Goal: Find specific page/section: Find specific page/section

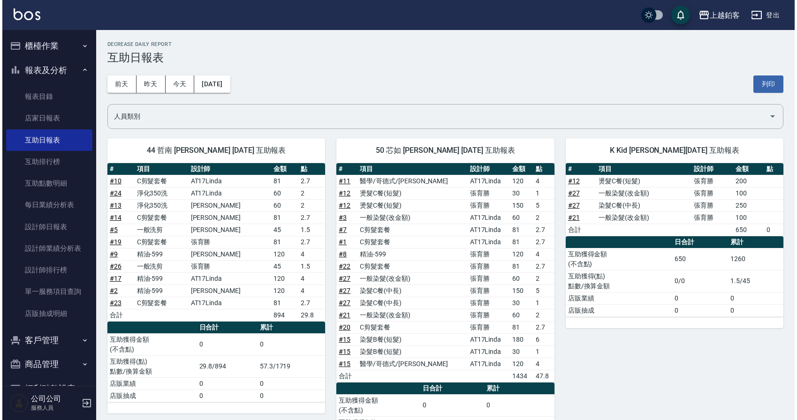
scroll to position [1, 0]
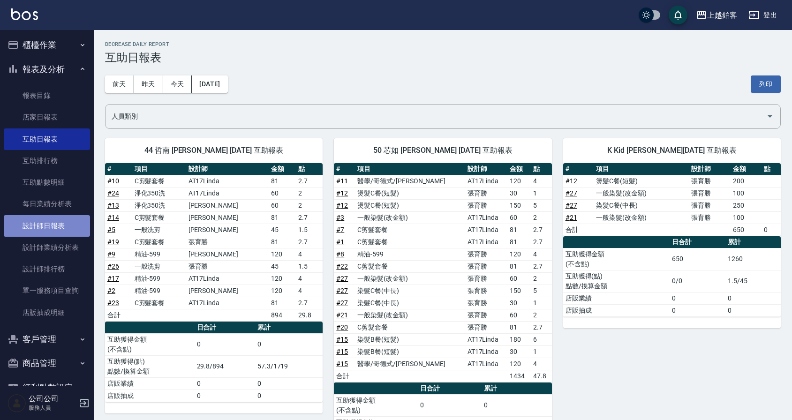
click at [59, 226] on link "設計師日報表" at bounding box center [47, 226] width 86 height 22
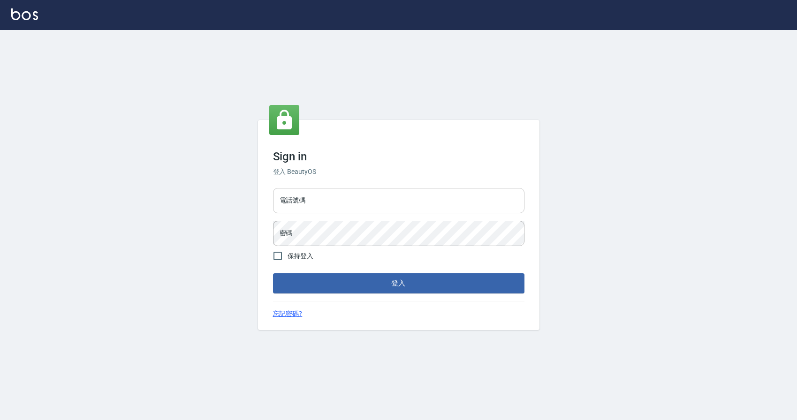
click at [364, 198] on input "電話號碼" at bounding box center [398, 200] width 251 height 25
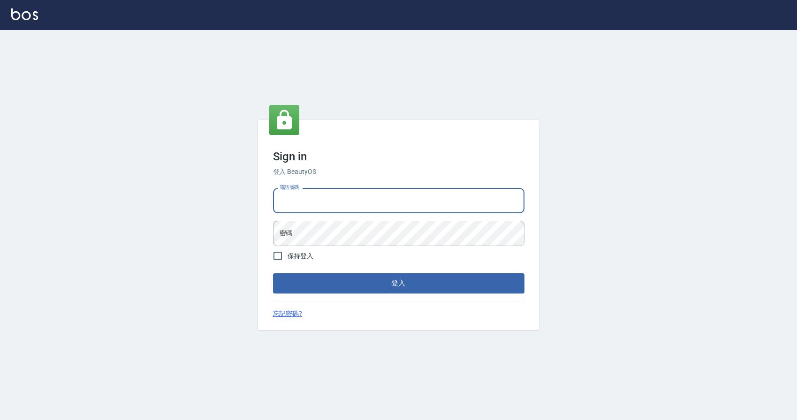
type input "0424526080"
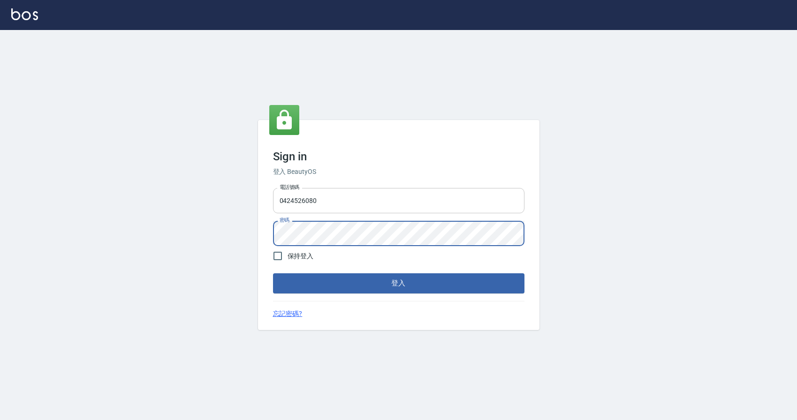
click at [273, 273] on button "登入" at bounding box center [398, 283] width 251 height 20
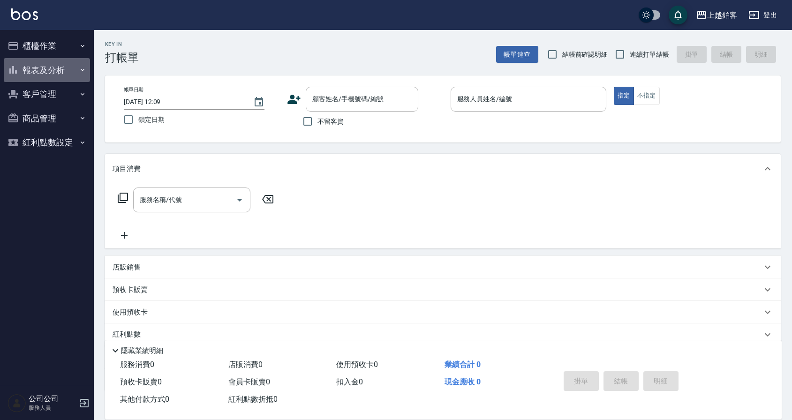
click at [43, 75] on button "報表及分析" at bounding box center [47, 70] width 86 height 24
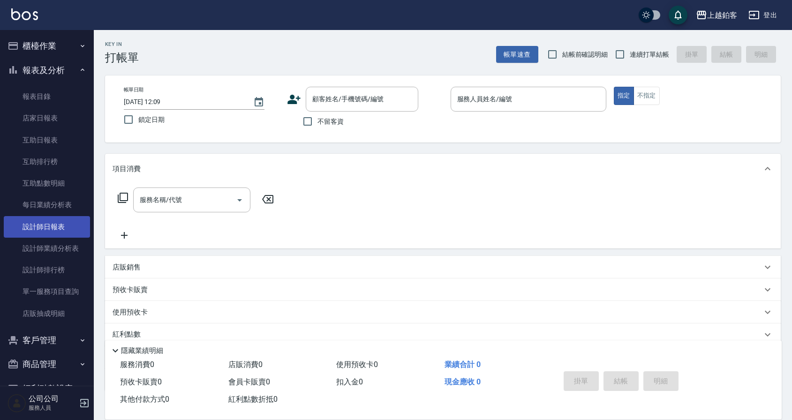
click at [47, 229] on link "設計師日報表" at bounding box center [47, 227] width 86 height 22
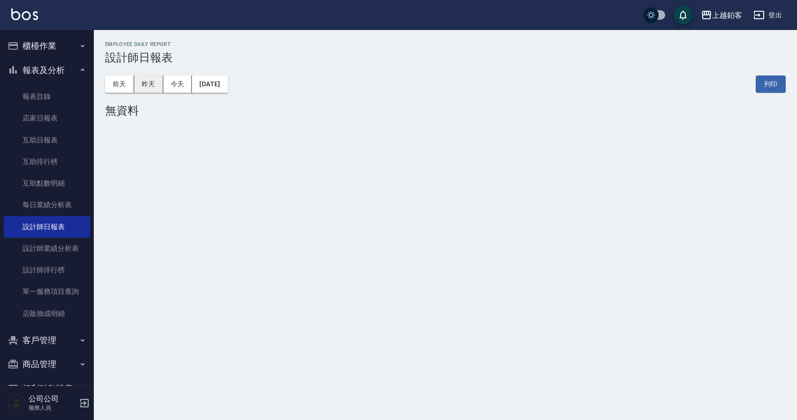
click at [148, 87] on button "昨天" at bounding box center [148, 83] width 29 height 17
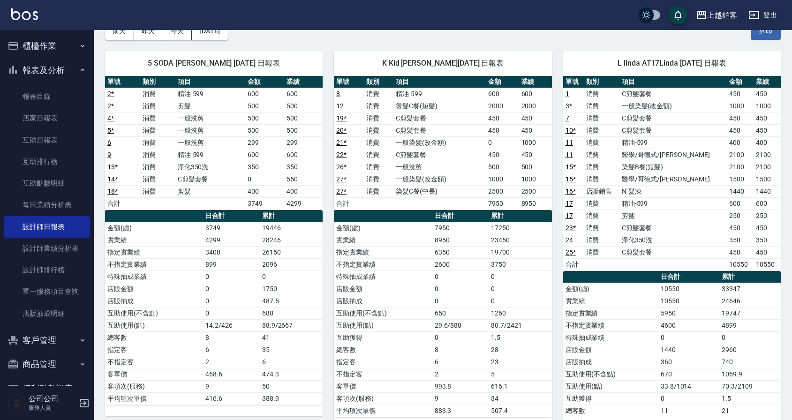
scroll to position [53, 0]
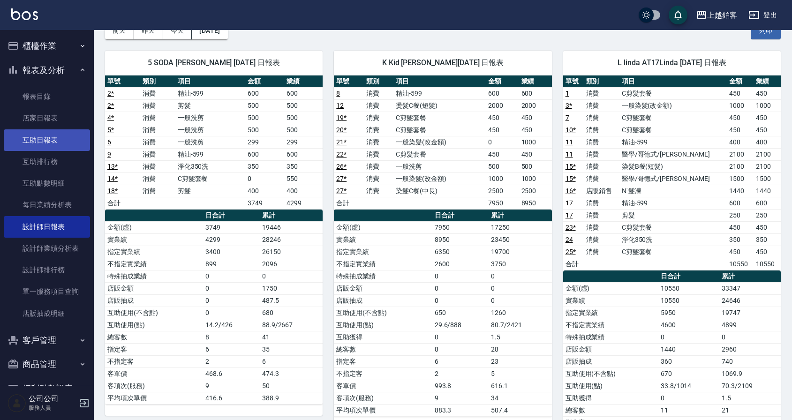
click at [39, 148] on link "互助日報表" at bounding box center [47, 140] width 86 height 22
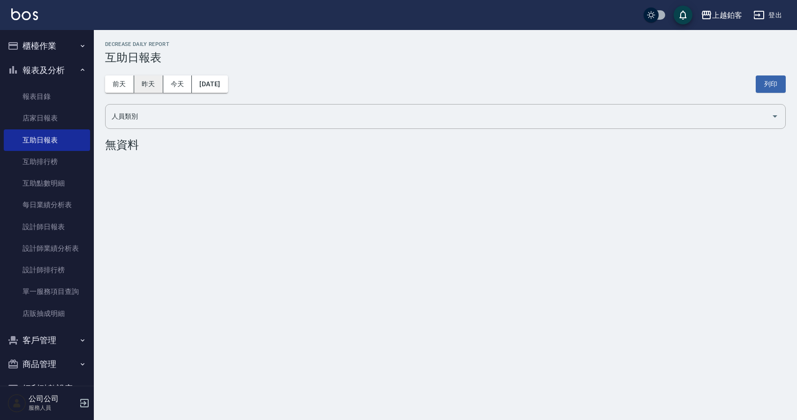
click at [143, 91] on button "昨天" at bounding box center [148, 83] width 29 height 17
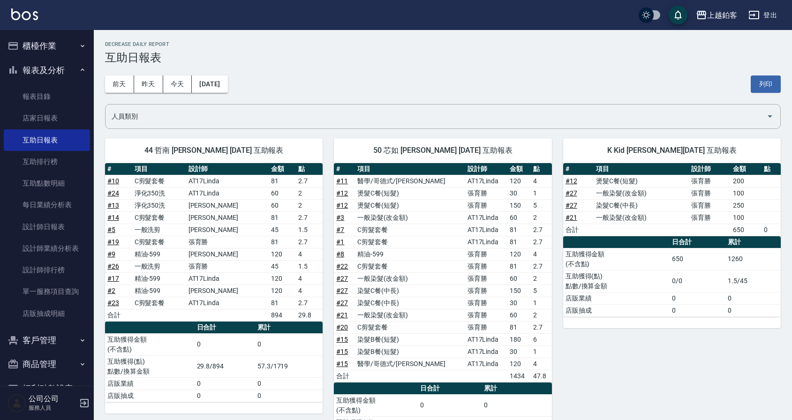
click at [24, 51] on button "櫃檯作業" at bounding box center [47, 46] width 86 height 24
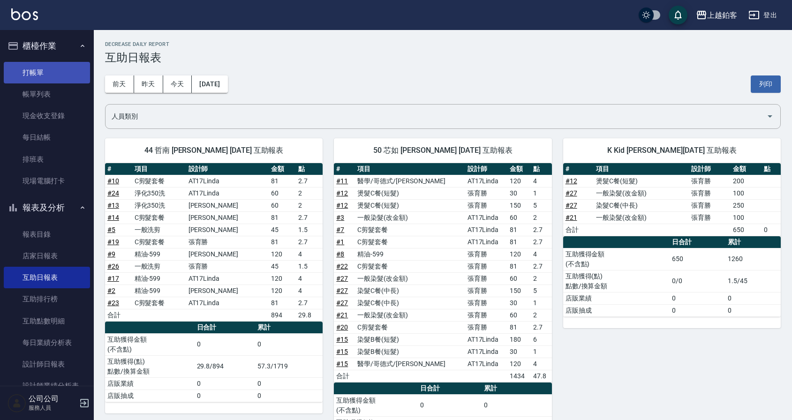
click at [24, 63] on link "打帳單" at bounding box center [47, 73] width 86 height 22
